Goal: Navigation & Orientation: Find specific page/section

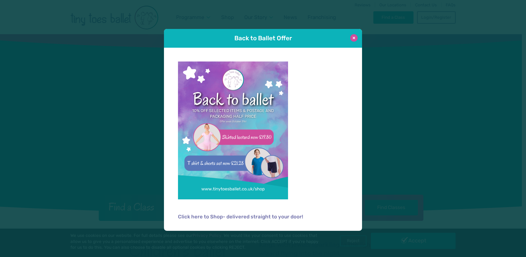
click at [351, 38] on button at bounding box center [353, 37] width 7 height 7
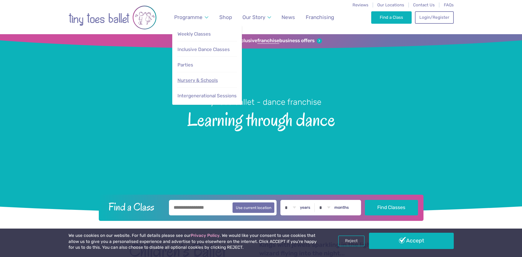
click at [201, 79] on span "Nursery & Schools" at bounding box center [198, 80] width 40 height 6
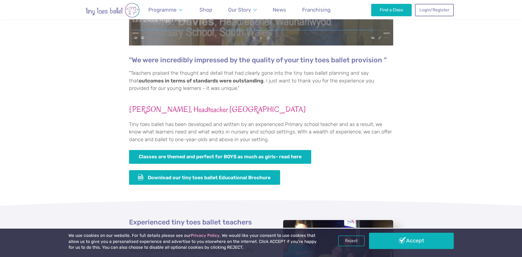
scroll to position [358, 0]
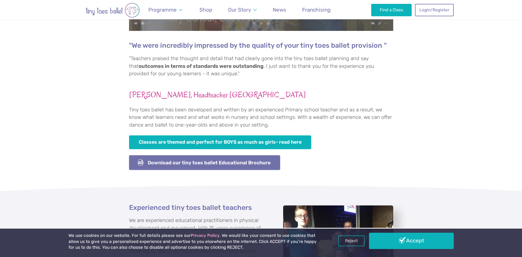
click at [164, 161] on link "Download our tiny toes ballet Educational Brochure" at bounding box center [204, 162] width 151 height 15
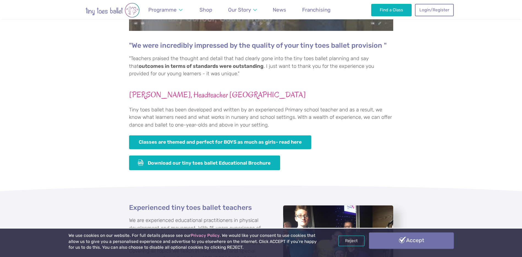
click at [431, 244] on link "Accept" at bounding box center [411, 240] width 85 height 16
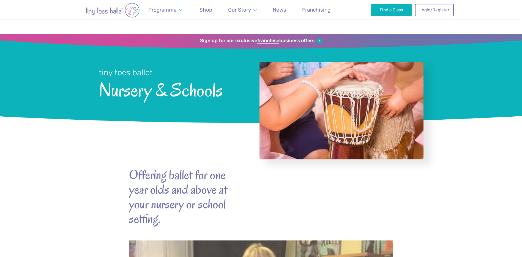
scroll to position [358, 0]
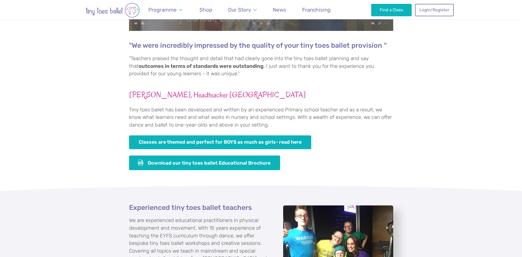
click at [100, 167] on div ""We were incredibly impressed by the quality of your tiny toes ballet provision…" at bounding box center [261, 24] width 522 height 309
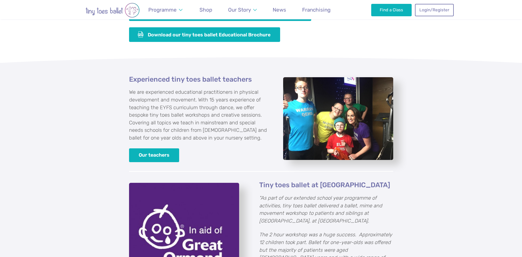
scroll to position [495, 0]
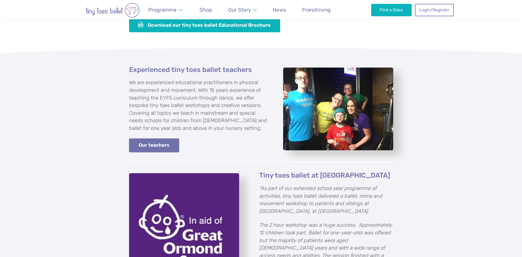
click at [156, 146] on link "Our teachers" at bounding box center [154, 145] width 50 height 14
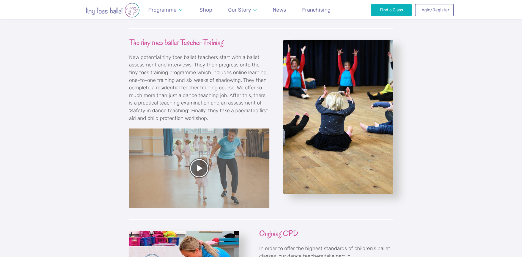
scroll to position [551, 0]
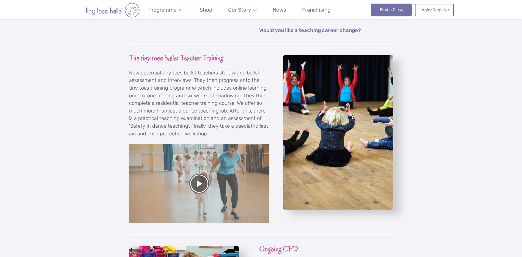
click at [381, 11] on link "Find a Class" at bounding box center [391, 10] width 40 height 12
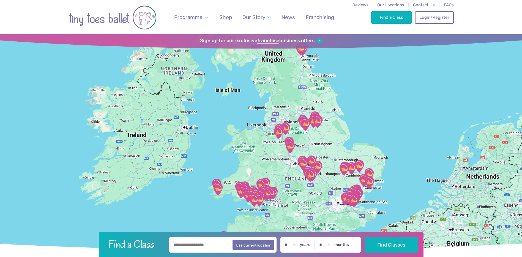
click at [216, 243] on input "text" at bounding box center [223, 244] width 108 height 15
click at [253, 243] on button "Use current location" at bounding box center [254, 244] width 42 height 10
click at [271, 247] on button "Use current location" at bounding box center [254, 244] width 42 height 10
type input "**********"
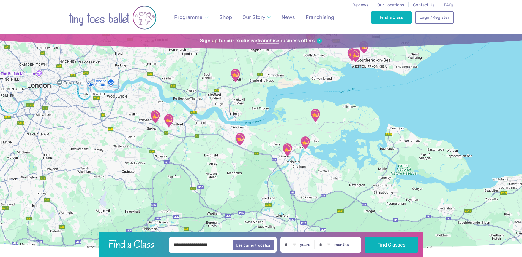
drag, startPoint x: 265, startPoint y: 191, endPoint x: 325, endPoint y: 157, distance: 69.3
click at [325, 157] on div at bounding box center [261, 141] width 522 height 215
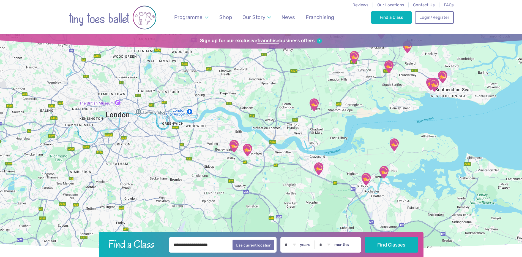
drag, startPoint x: 181, startPoint y: 144, endPoint x: 260, endPoint y: 173, distance: 84.4
click at [260, 173] on div at bounding box center [261, 141] width 522 height 215
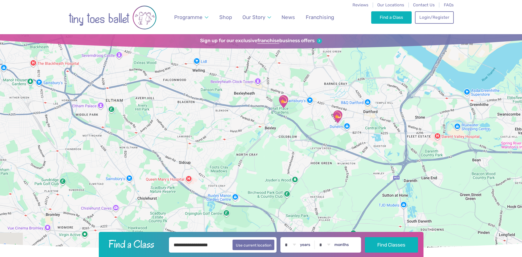
drag, startPoint x: 210, startPoint y: 162, endPoint x: 307, endPoint y: 162, distance: 97.2
click at [307, 162] on div at bounding box center [261, 141] width 522 height 215
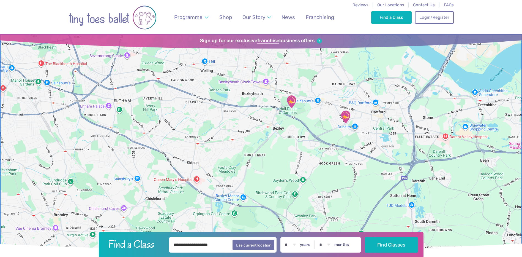
click at [290, 100] on img "Hall Place Sports Pavilion" at bounding box center [292, 102] width 14 height 14
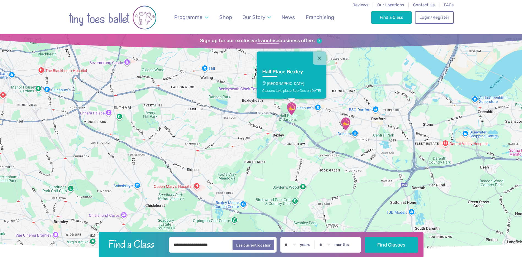
click at [273, 71] on h3 "Hall Place Bexley" at bounding box center [286, 72] width 49 height 6
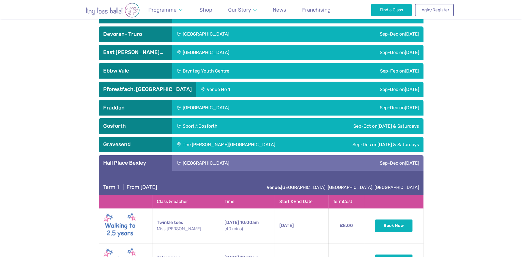
scroll to position [864, 0]
